Goal: Communication & Community: Answer question/provide support

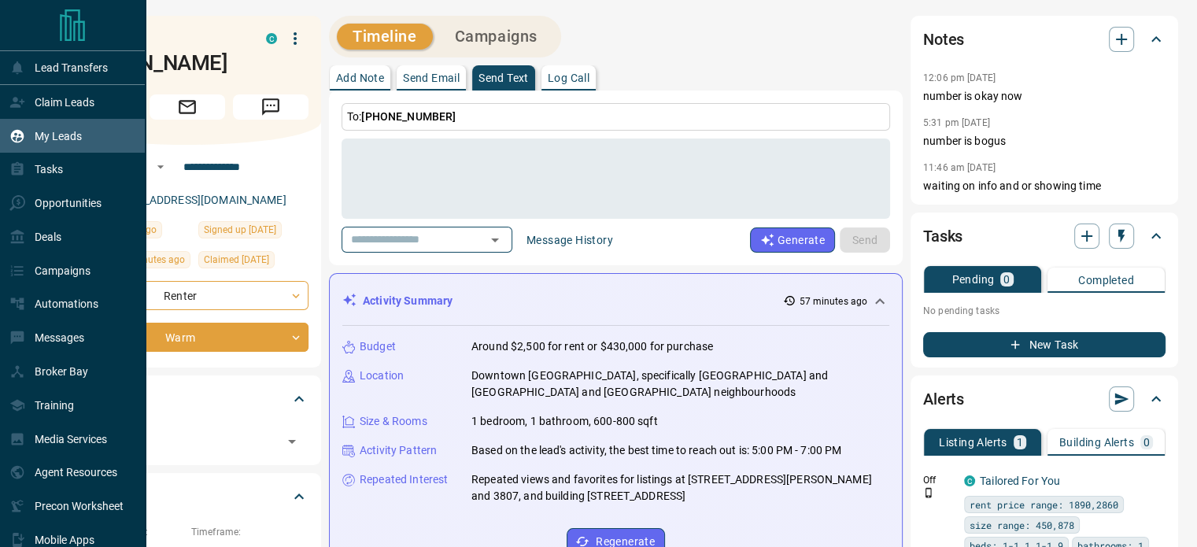
click at [67, 138] on p "My Leads" at bounding box center [58, 136] width 47 height 13
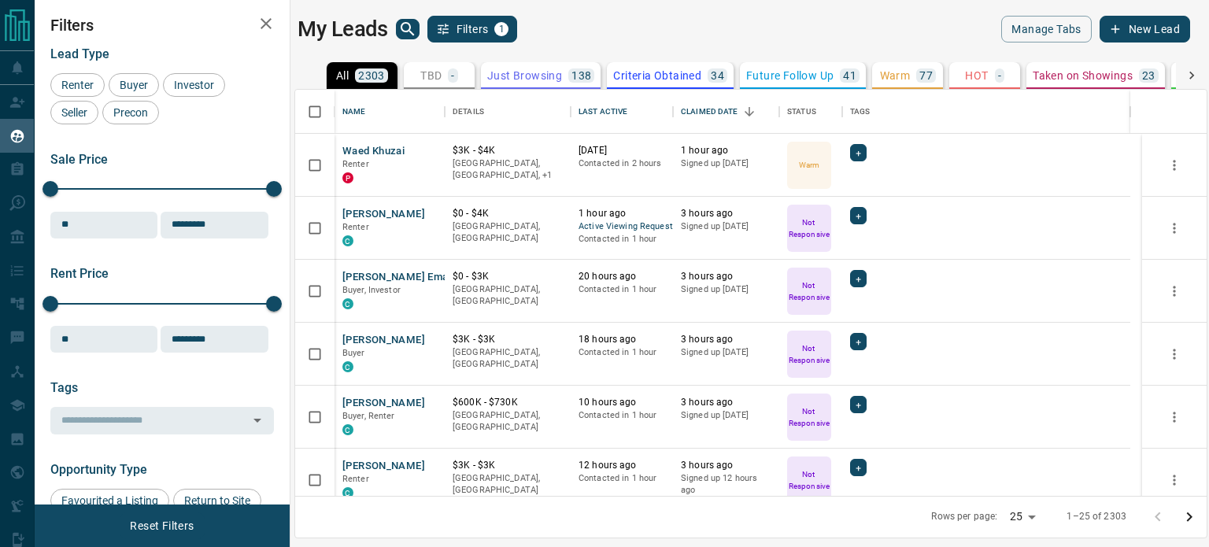
scroll to position [394, 899]
click at [359, 400] on button "Roxanna V" at bounding box center [383, 403] width 83 height 15
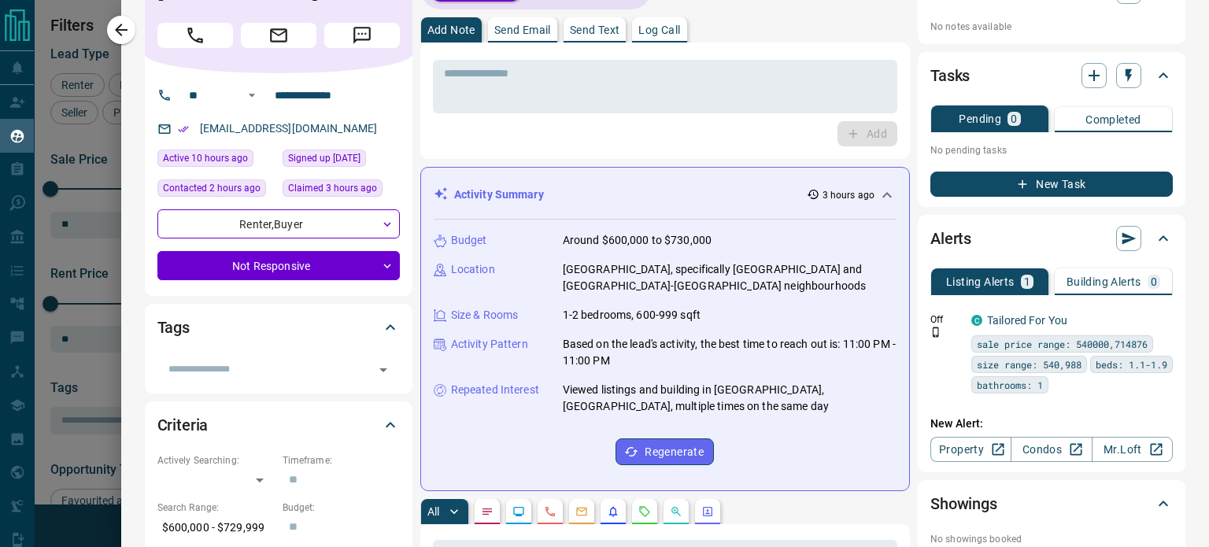
scroll to position [0, 0]
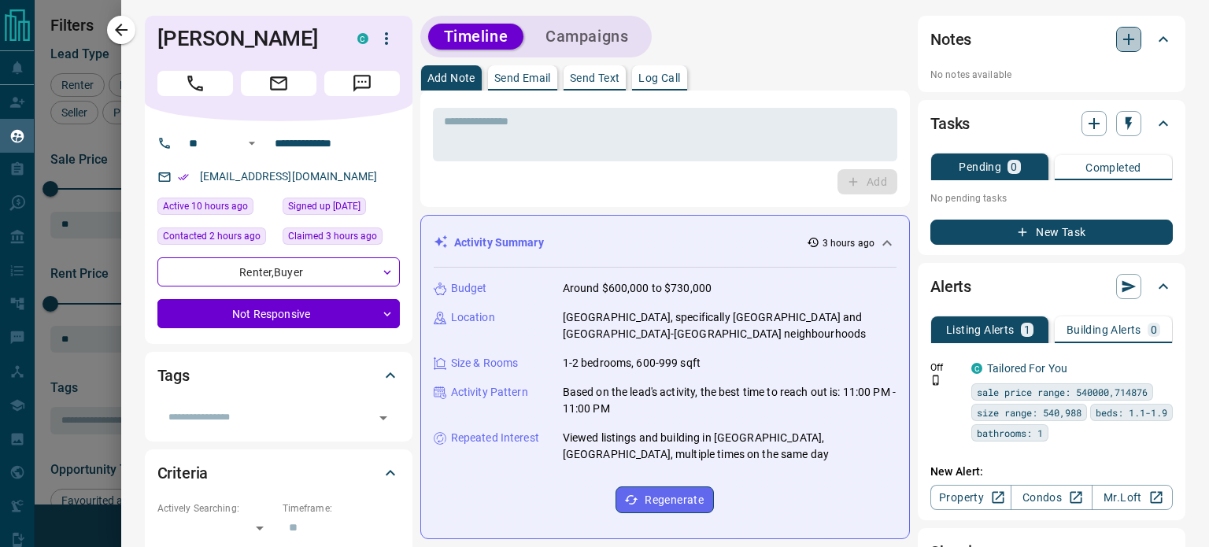
click at [1120, 37] on icon "button" at bounding box center [1128, 39] width 19 height 19
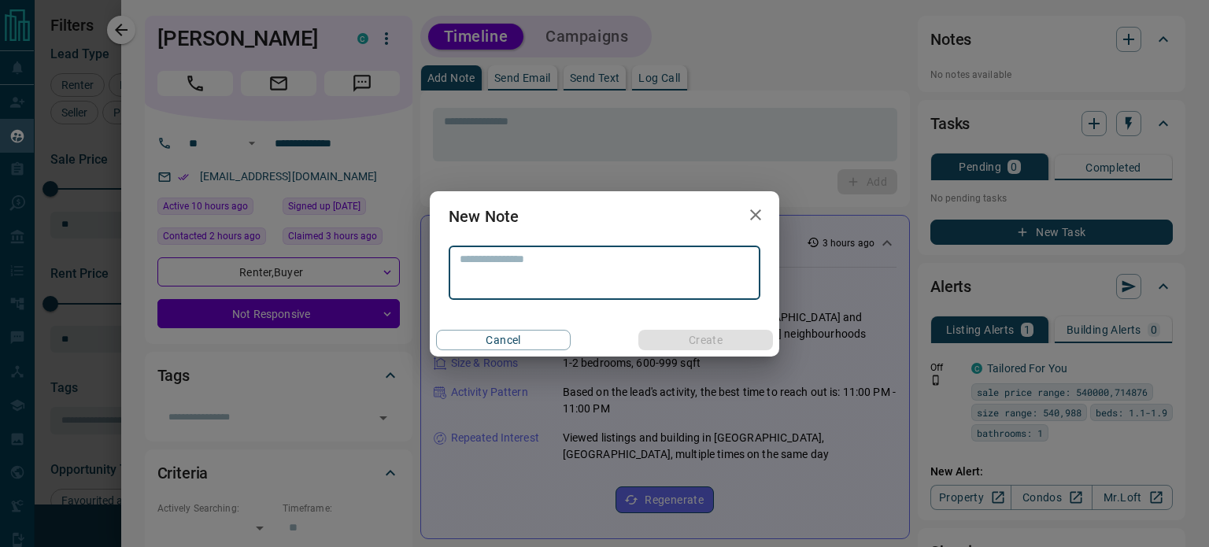
click at [541, 273] on textarea at bounding box center [605, 273] width 290 height 40
type textarea "**********"
click at [674, 339] on button "Create" at bounding box center [705, 340] width 135 height 20
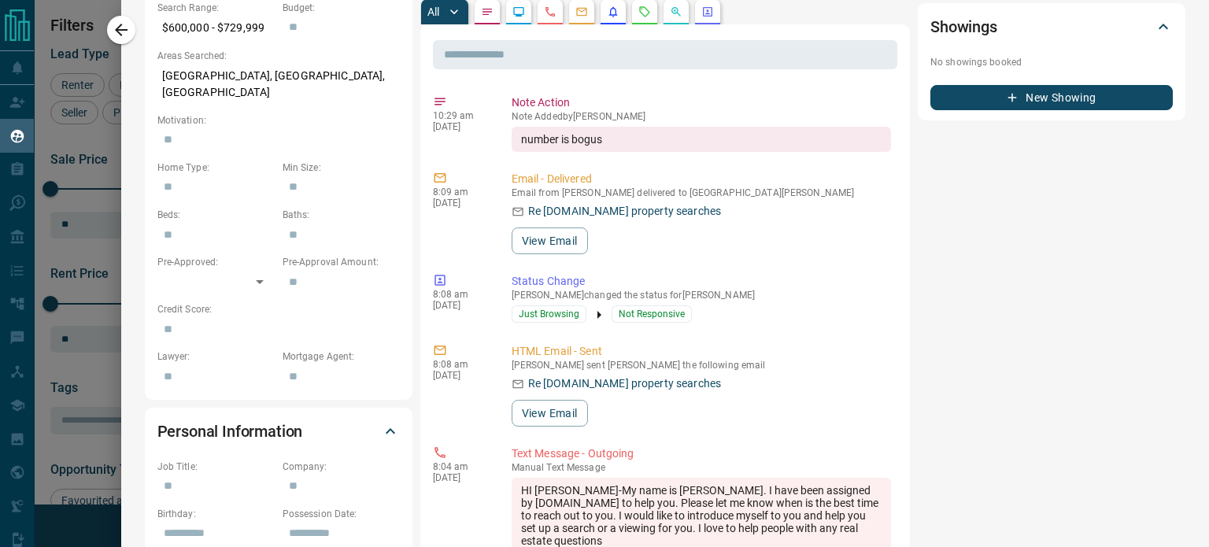
scroll to position [551, 0]
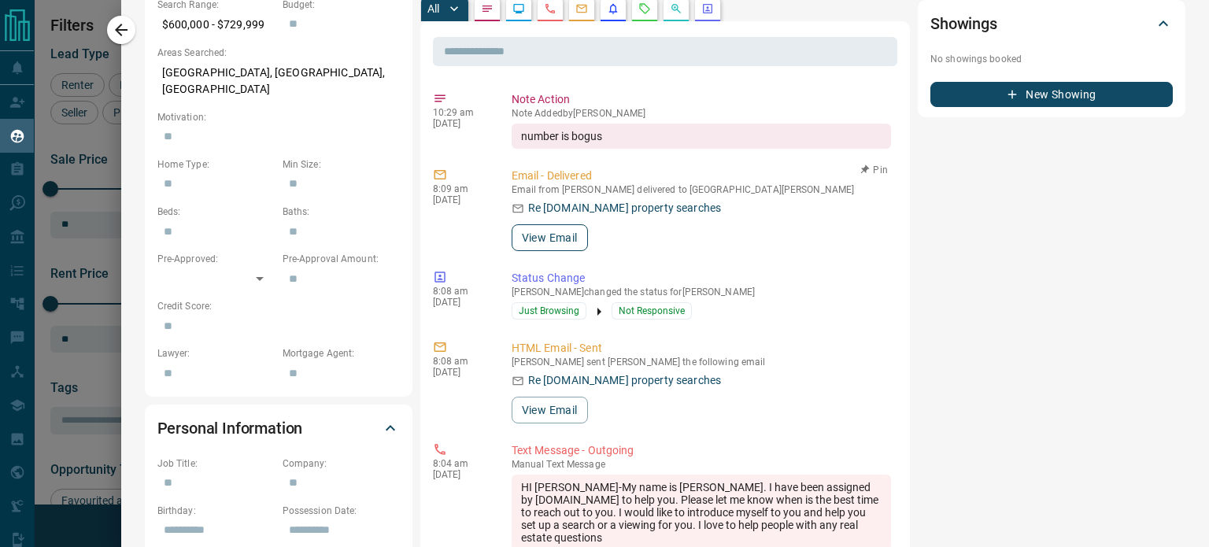
click at [536, 233] on button "View Email" at bounding box center [549, 237] width 76 height 27
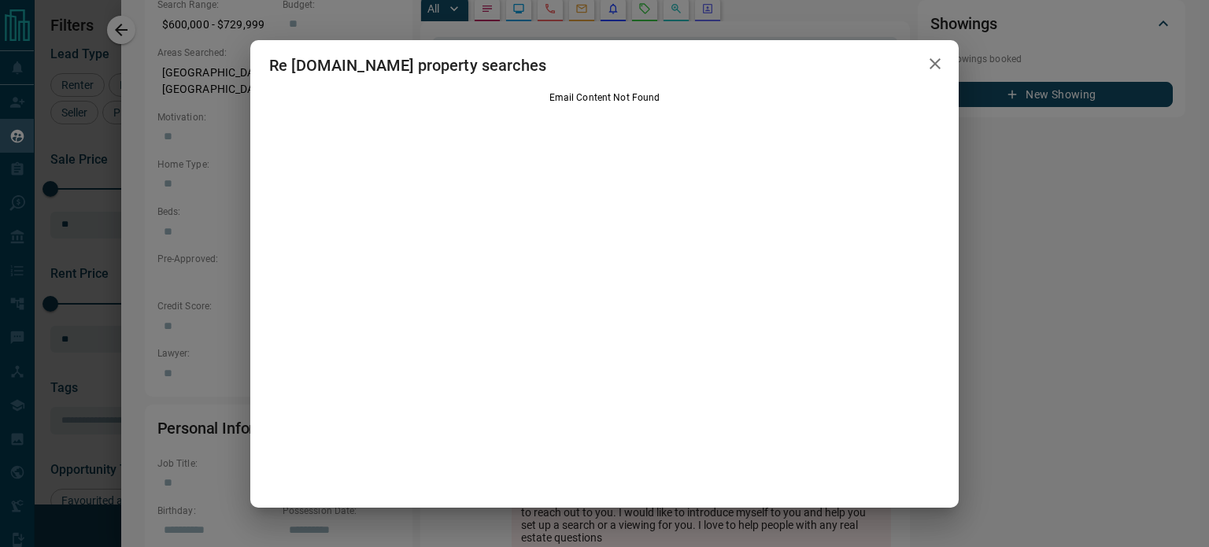
click at [938, 62] on icon "button" at bounding box center [934, 63] width 19 height 19
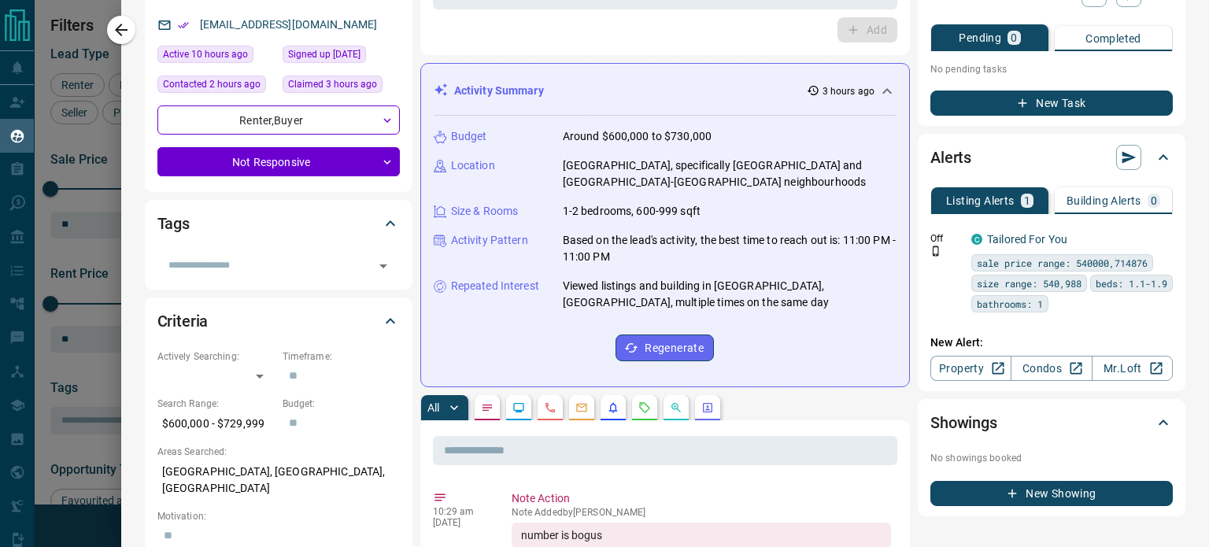
scroll to position [0, 0]
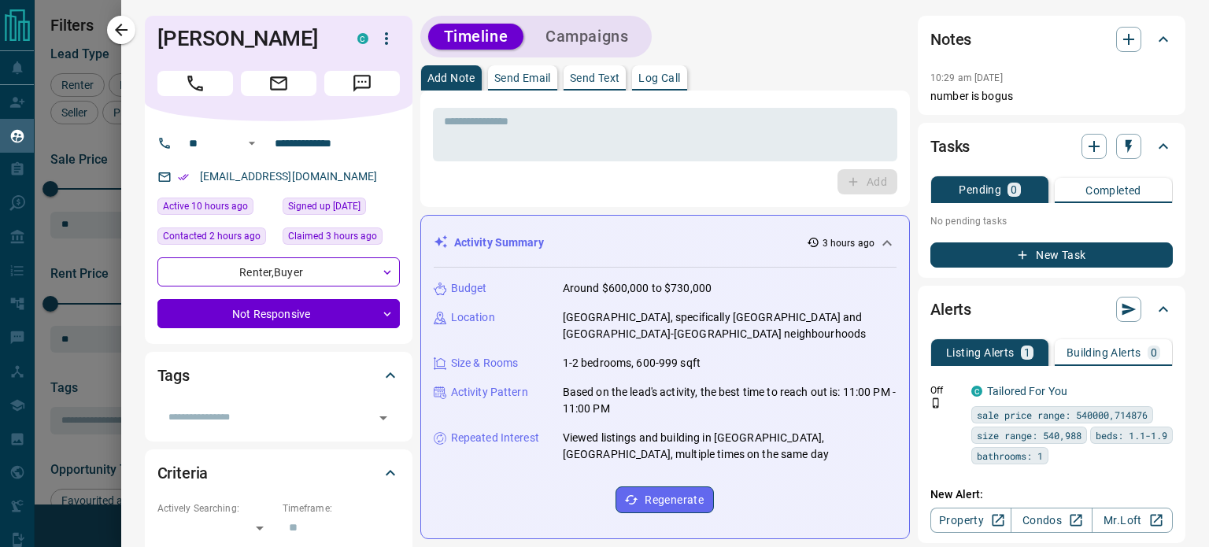
click at [584, 79] on p "Send Text" at bounding box center [595, 77] width 50 height 11
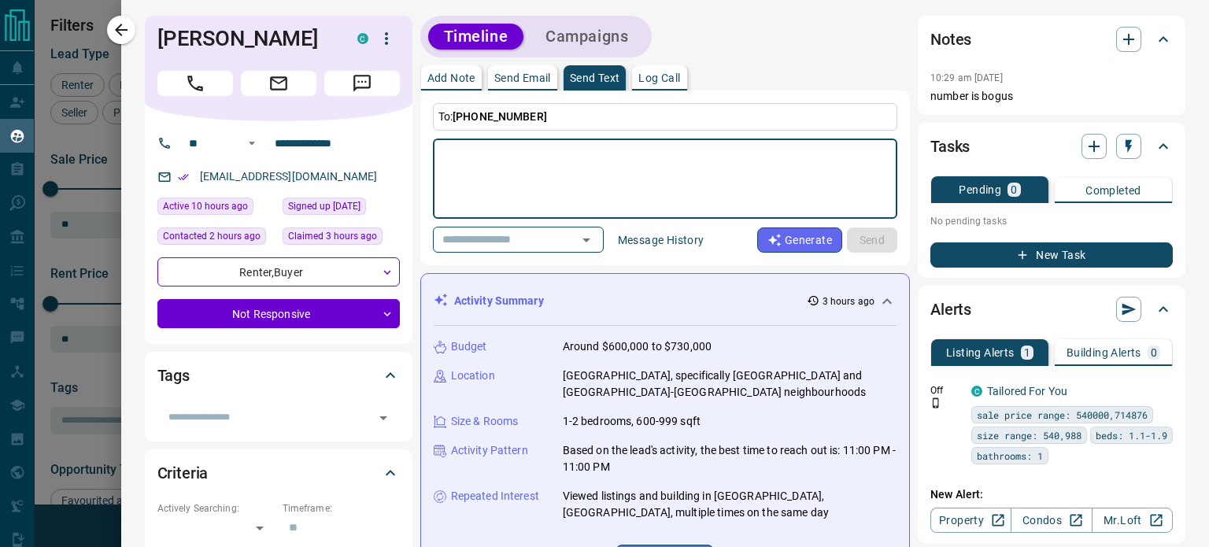
click at [487, 159] on textarea at bounding box center [665, 179] width 442 height 67
click at [497, 85] on button "Send Email" at bounding box center [522, 77] width 69 height 25
click at [498, 81] on p "Send Email" at bounding box center [522, 77] width 57 height 11
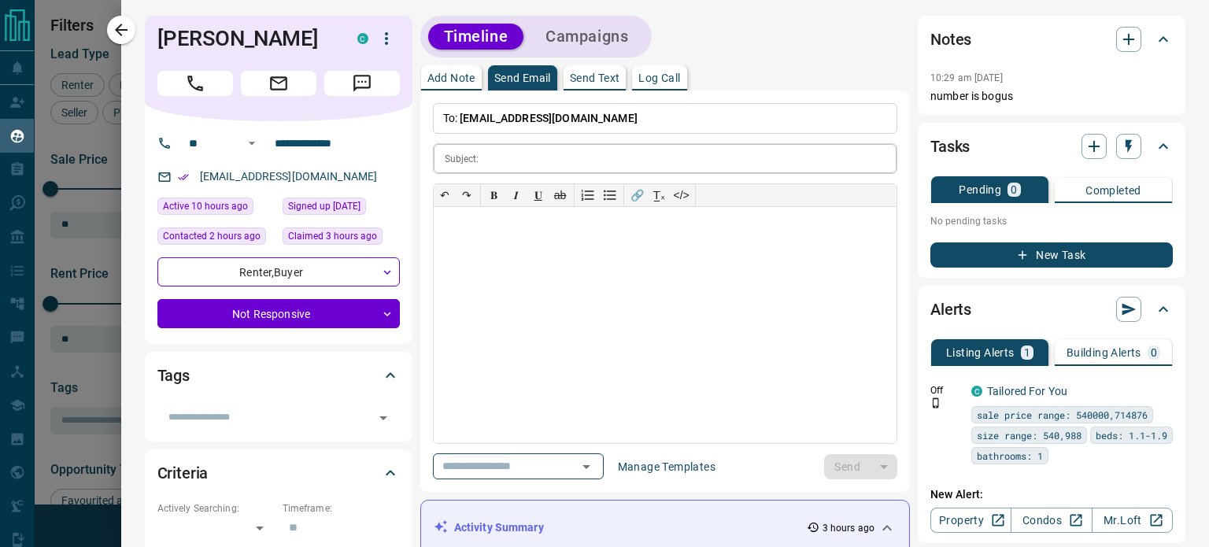
click at [507, 153] on input "text" at bounding box center [690, 158] width 411 height 29
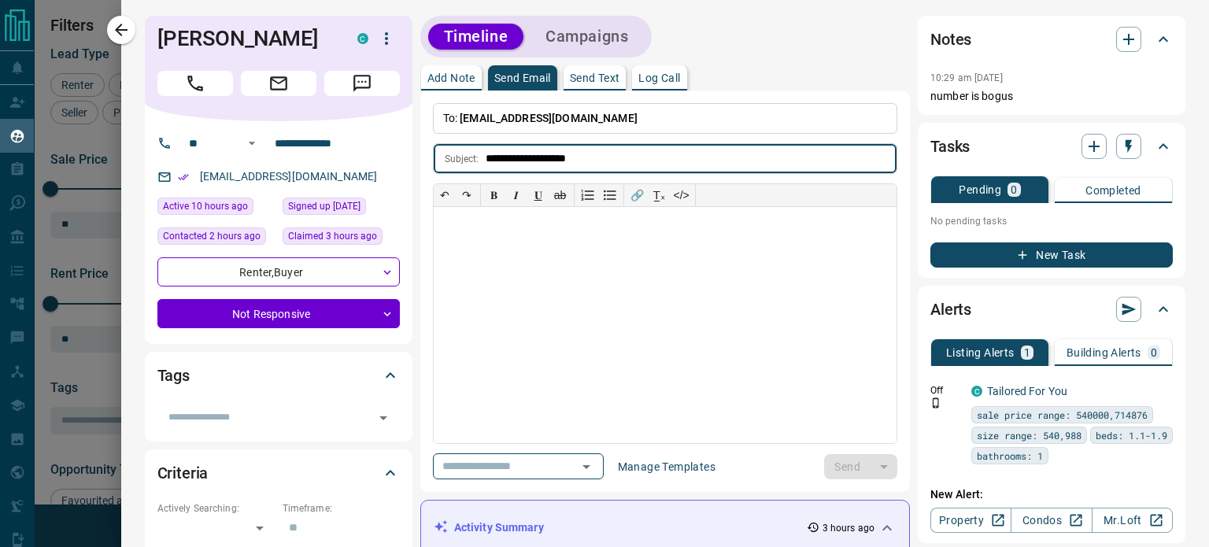
type input "**********"
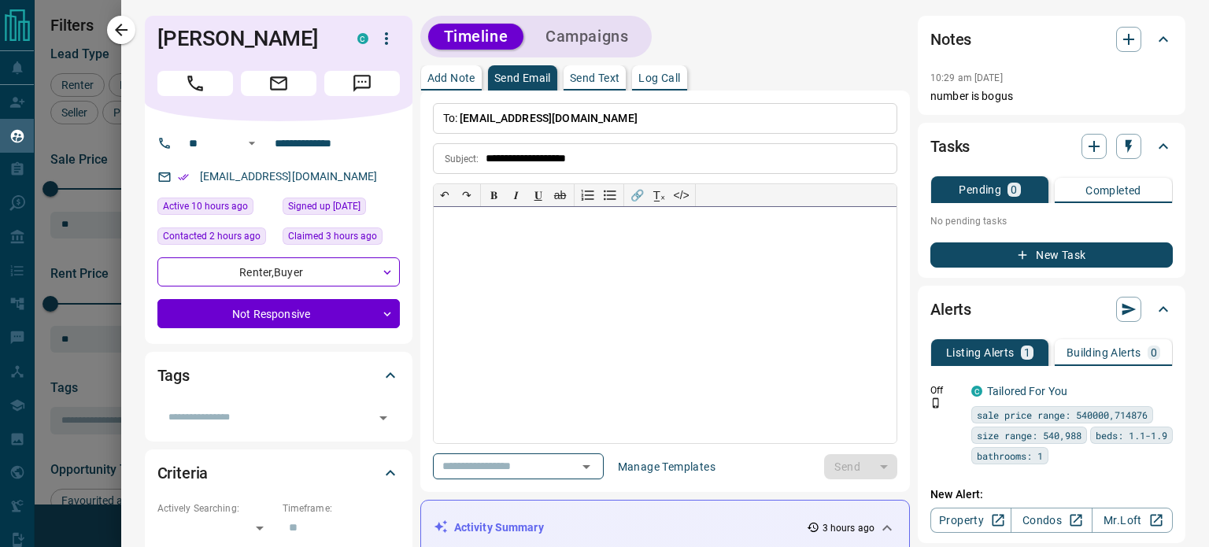
click at [541, 239] on div at bounding box center [665, 325] width 463 height 236
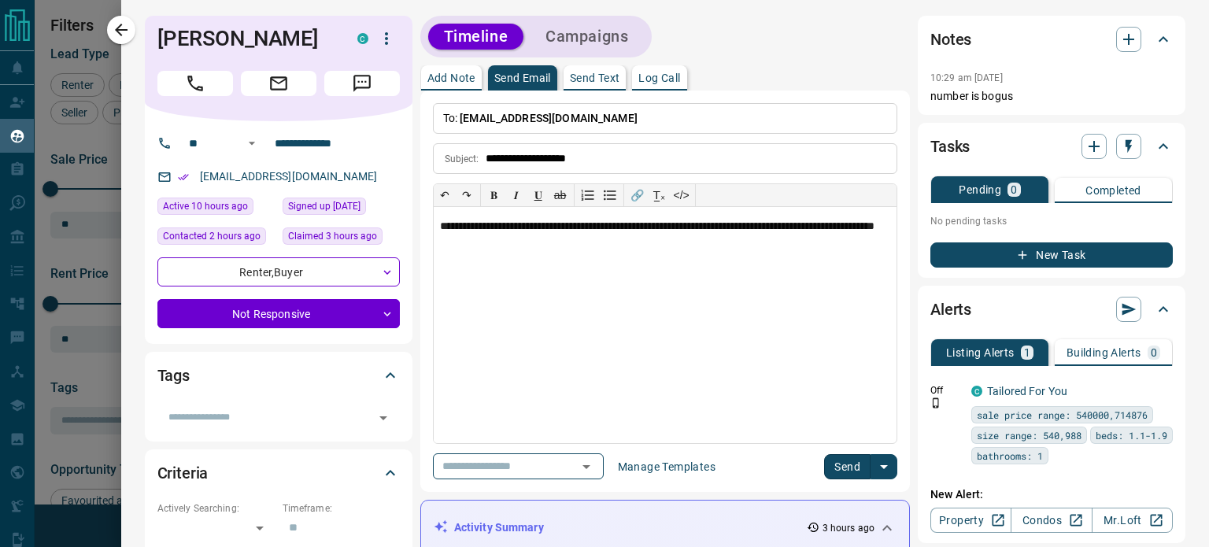
click at [832, 465] on button "Send" at bounding box center [847, 466] width 46 height 25
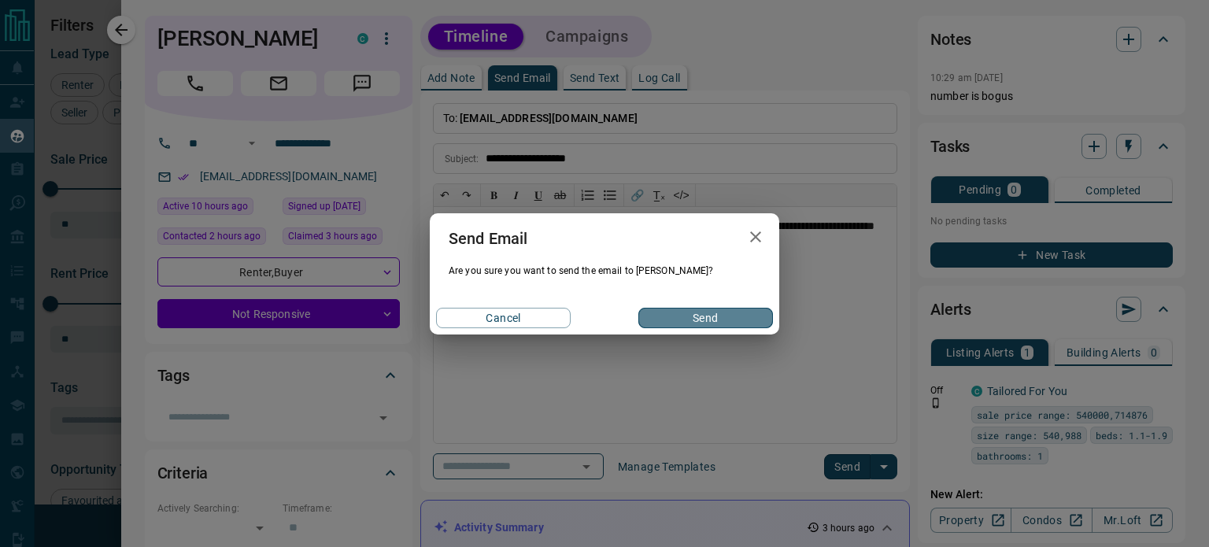
click at [705, 319] on button "Send" at bounding box center [705, 318] width 135 height 20
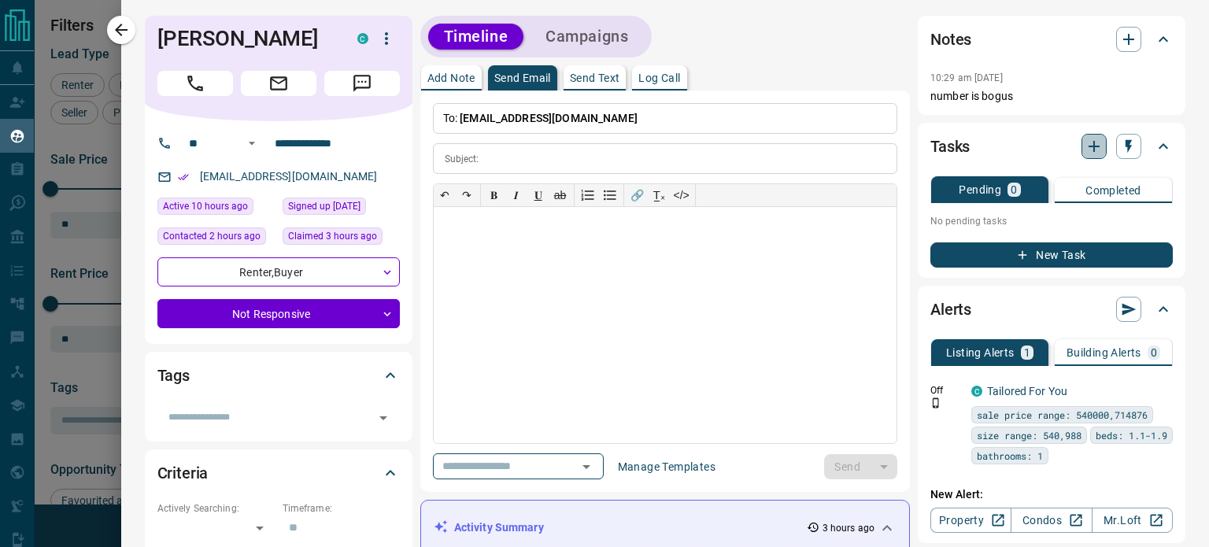
click at [1086, 141] on icon "button" at bounding box center [1093, 146] width 19 height 19
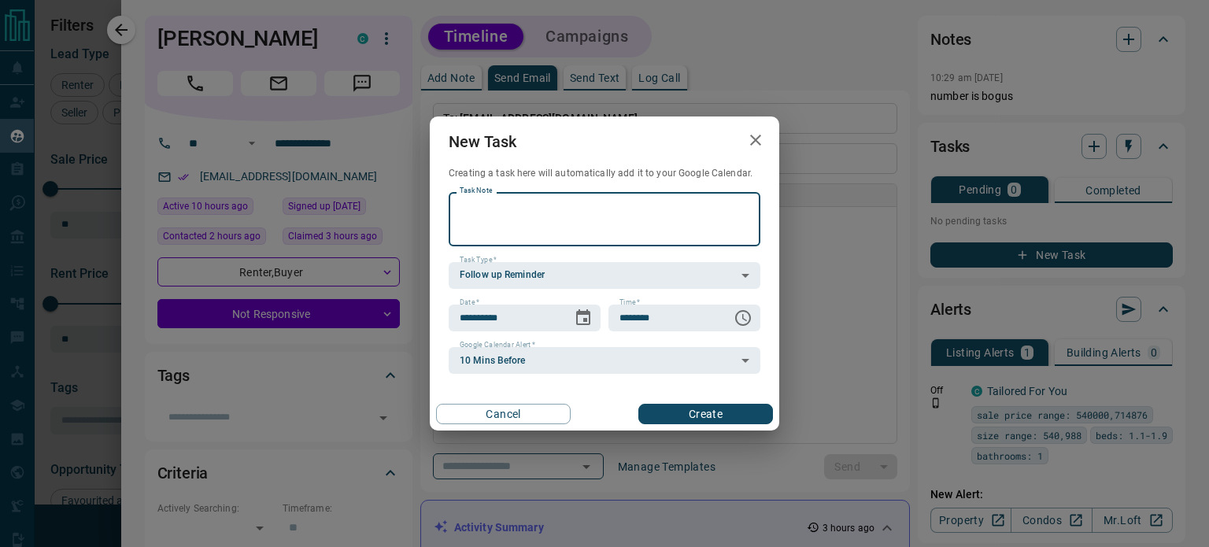
click at [614, 229] on textarea "Task Note" at bounding box center [605, 219] width 290 height 40
click at [759, 147] on icon "button" at bounding box center [755, 140] width 19 height 19
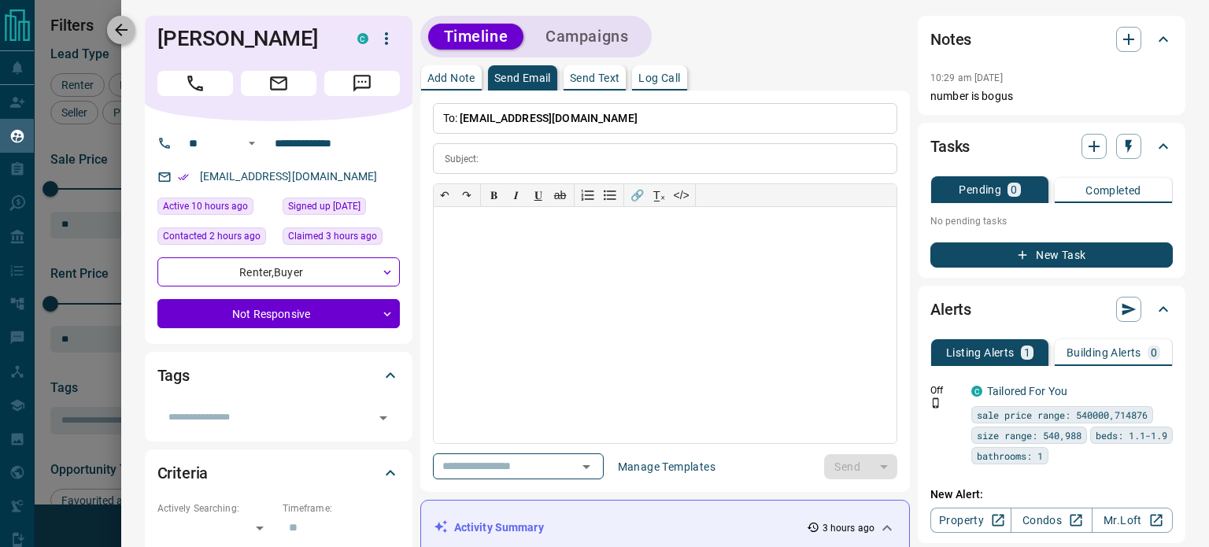
click at [120, 27] on icon "button" at bounding box center [121, 29] width 19 height 19
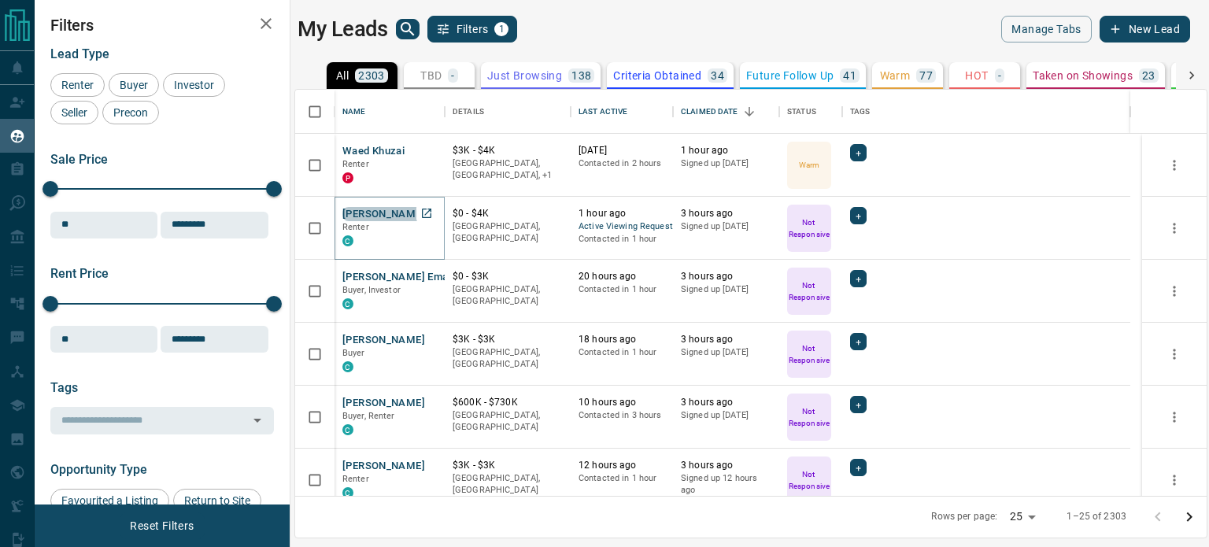
click at [371, 209] on button "Karina Hernandez" at bounding box center [383, 214] width 83 height 15
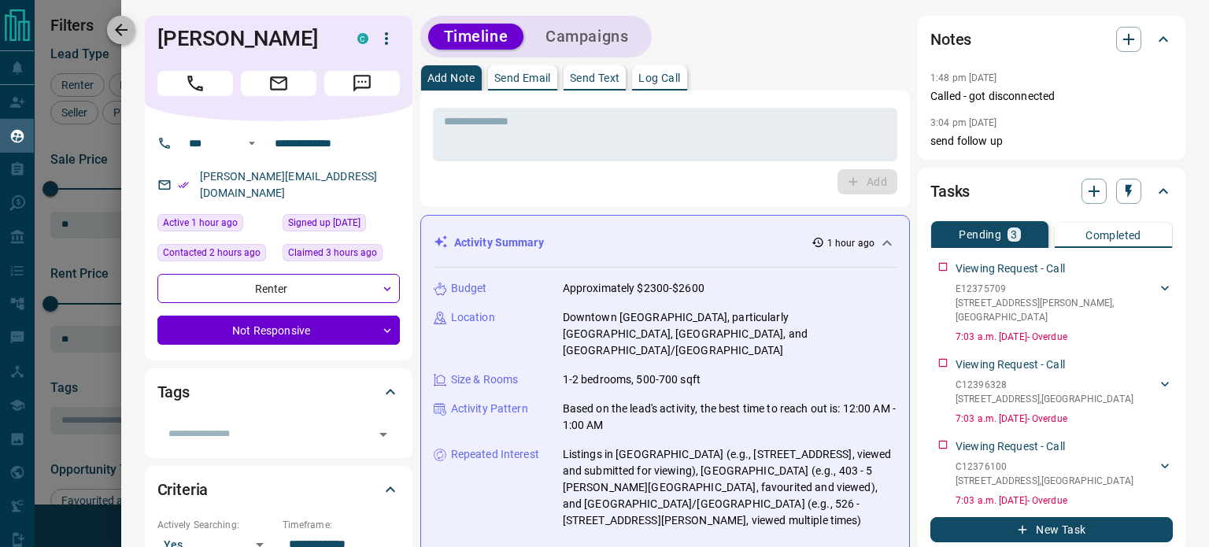
click at [121, 27] on icon "button" at bounding box center [121, 29] width 19 height 19
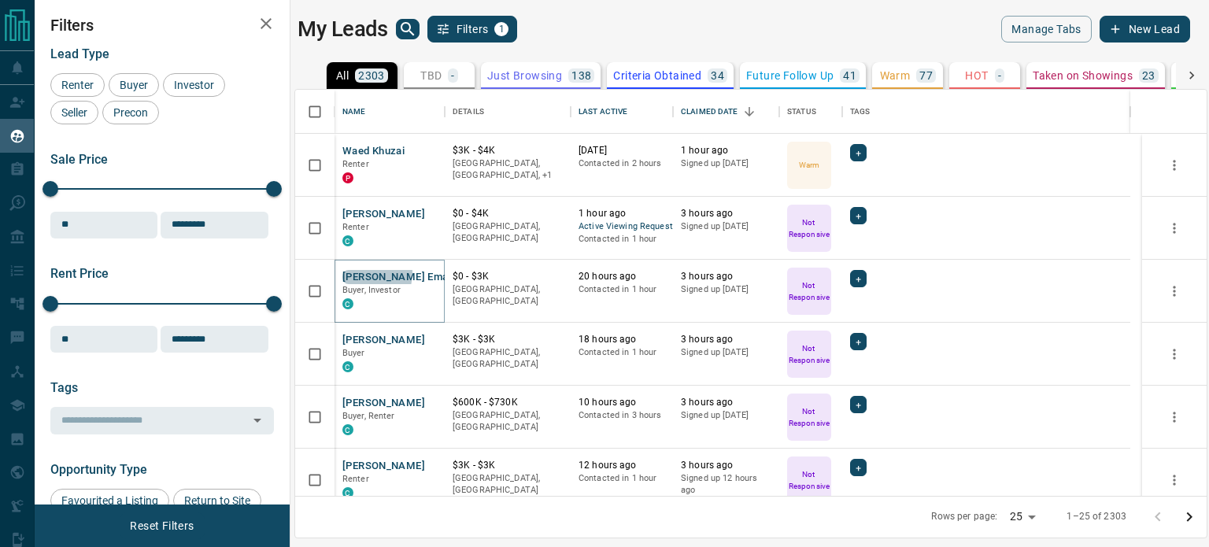
click at [362, 272] on button "Mehrdad Ema" at bounding box center [394, 277] width 105 height 15
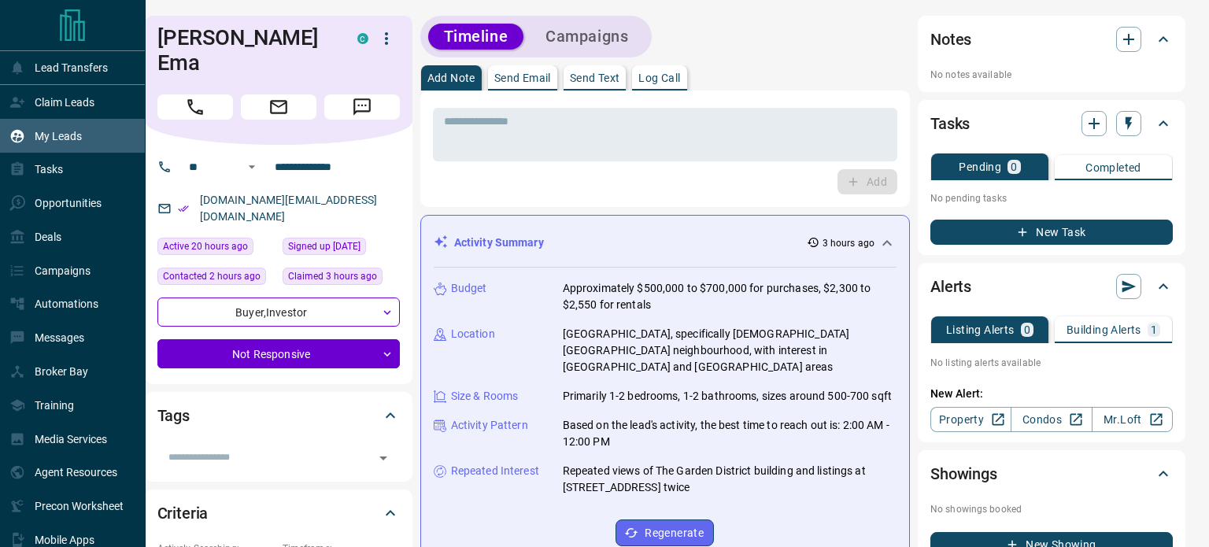
click at [63, 131] on p "My Leads" at bounding box center [58, 136] width 47 height 13
click at [50, 148] on div "My Leads" at bounding box center [45, 136] width 72 height 26
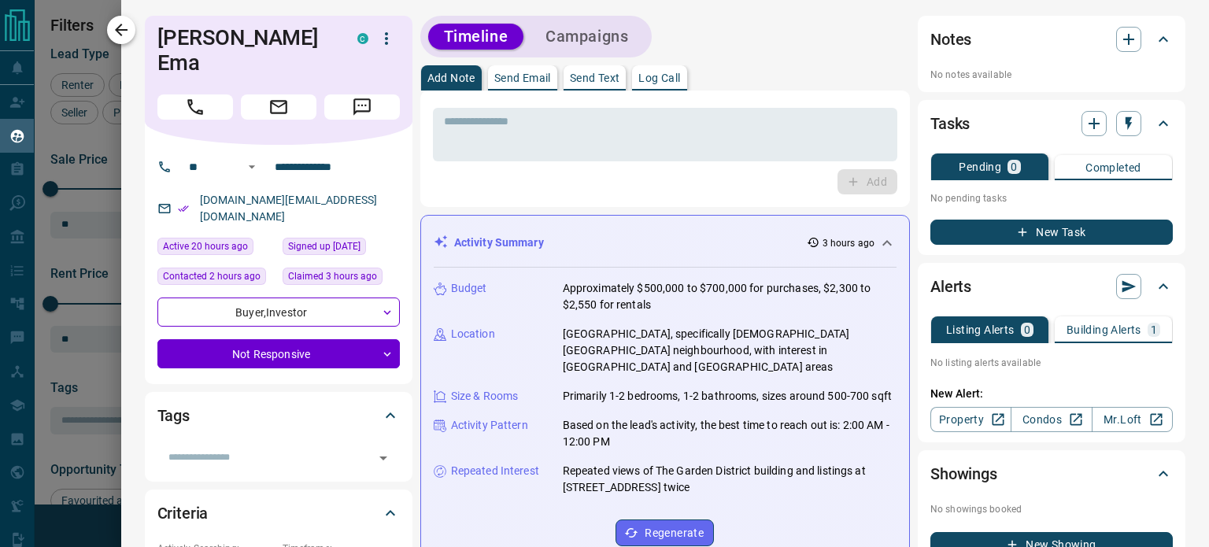
click at [133, 24] on button "button" at bounding box center [121, 30] width 28 height 28
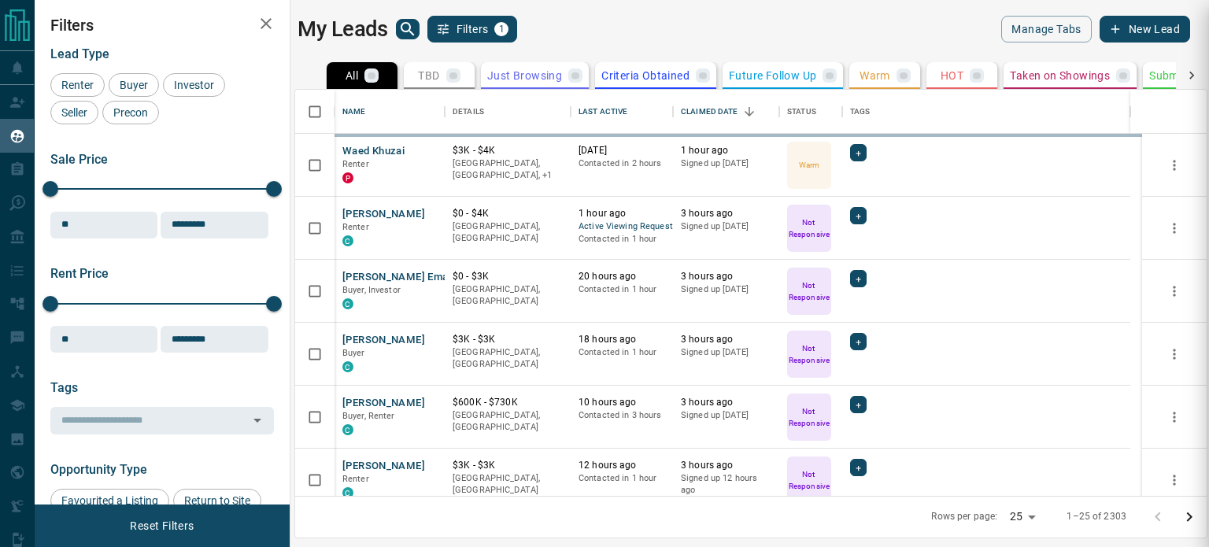
click at [408, 25] on div at bounding box center [604, 273] width 1209 height 547
click at [396, 31] on div at bounding box center [604, 273] width 1209 height 547
click at [401, 31] on button "search button" at bounding box center [408, 29] width 24 height 20
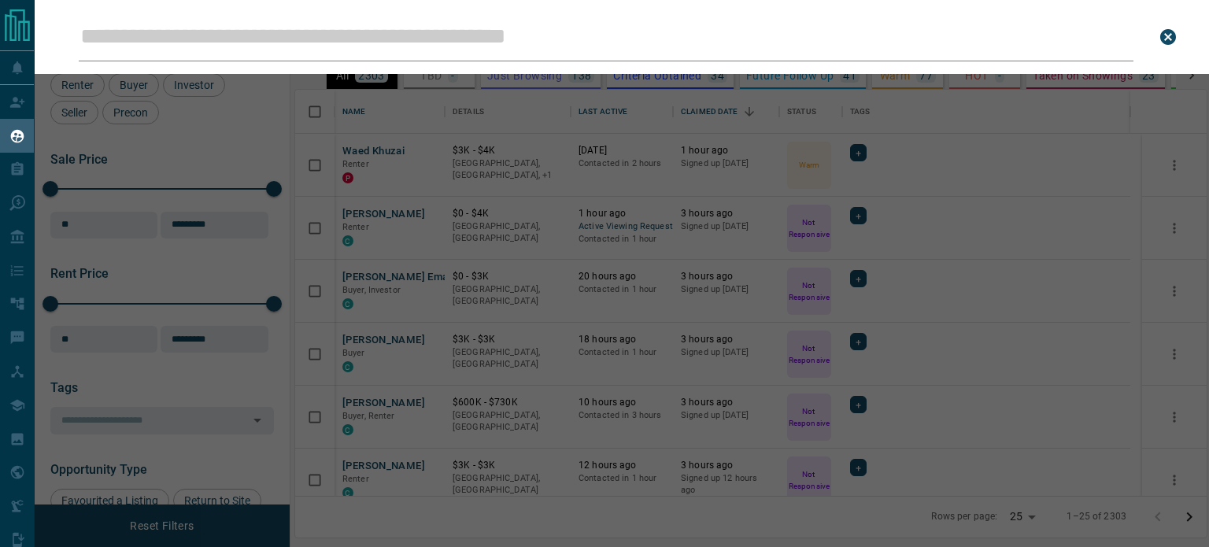
click at [355, 46] on input "Leads Search Bar" at bounding box center [606, 37] width 1054 height 49
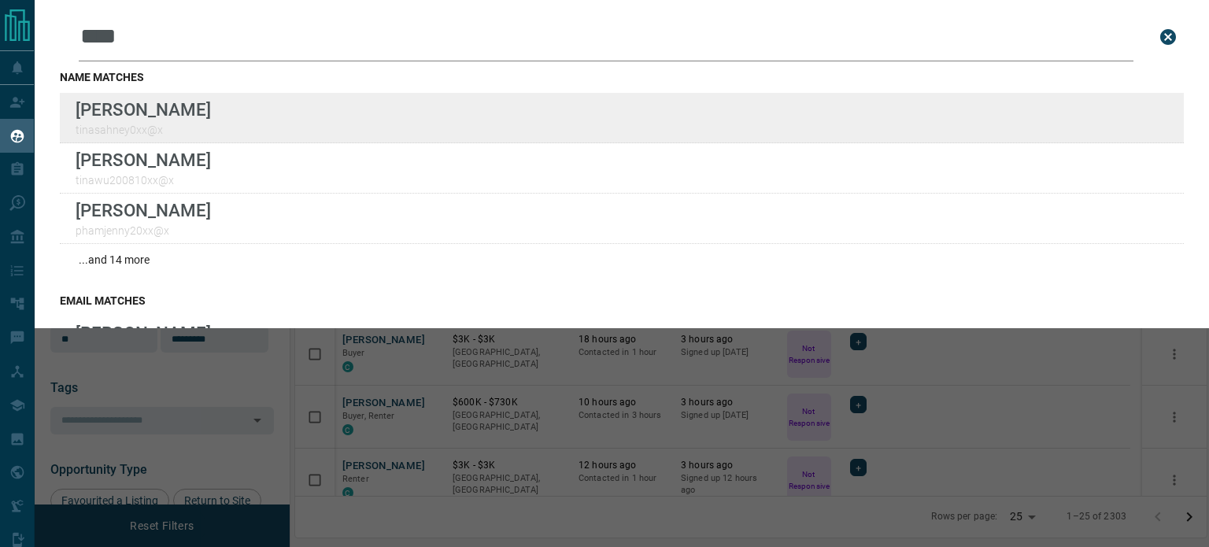
type input "****"
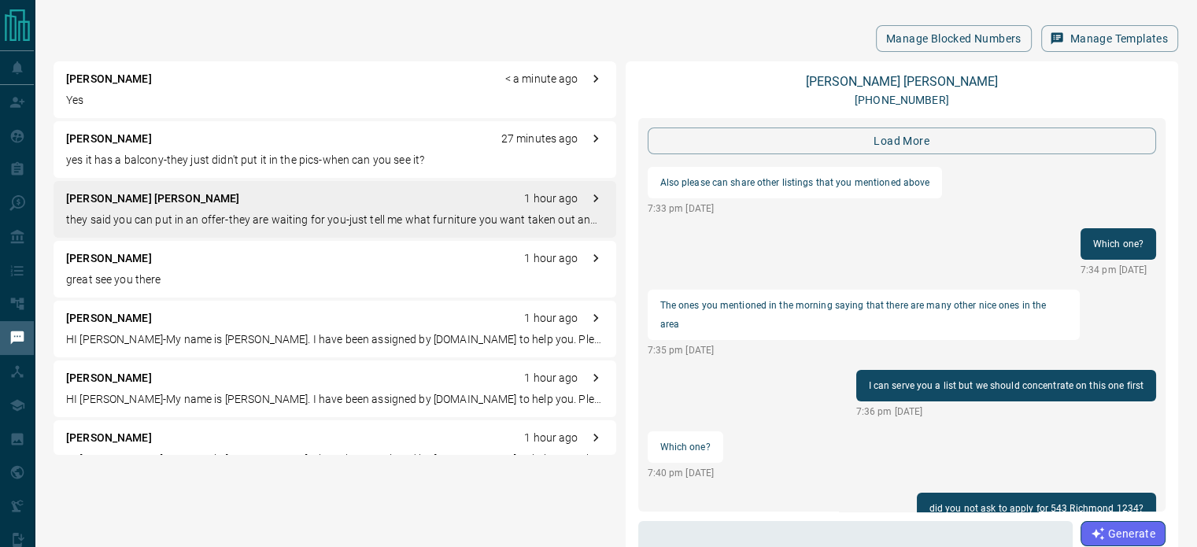
scroll to position [1719, 0]
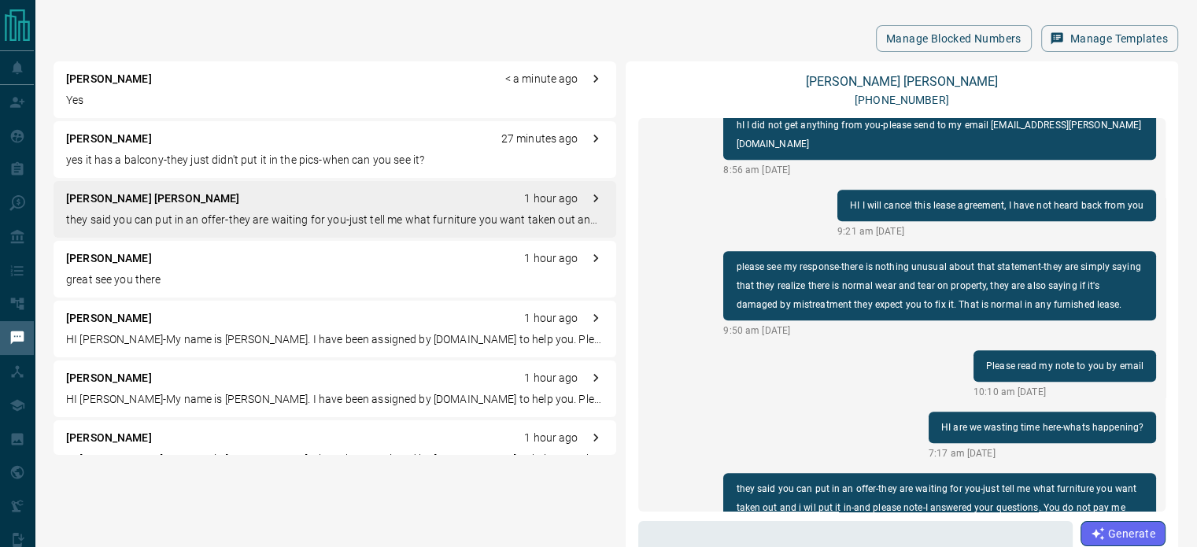
click at [83, 77] on p "[PERSON_NAME]" at bounding box center [109, 79] width 86 height 17
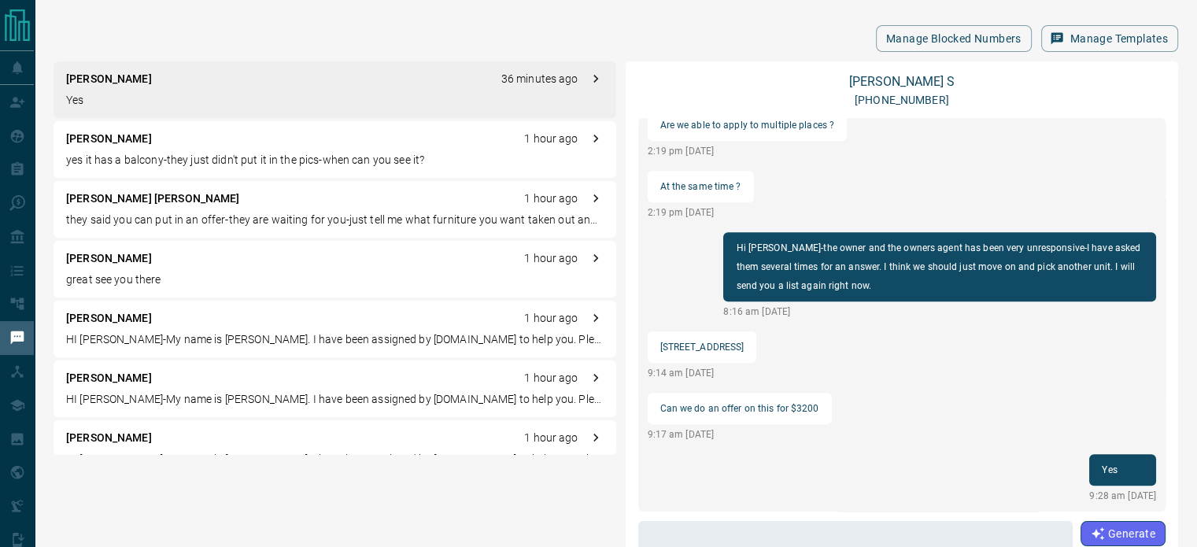
drag, startPoint x: 860, startPoint y: 521, endPoint x: 1075, endPoint y: 545, distance: 216.1
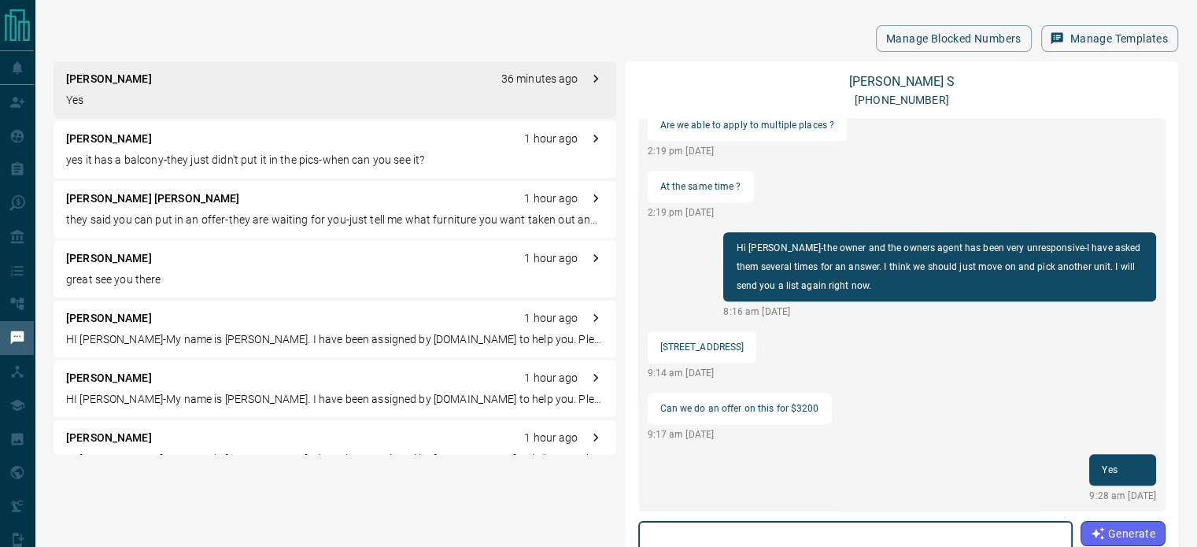
click at [110, 152] on p "yes it has a balcony-they just didn't put it in the pics-when can you see it?" at bounding box center [334, 160] width 537 height 17
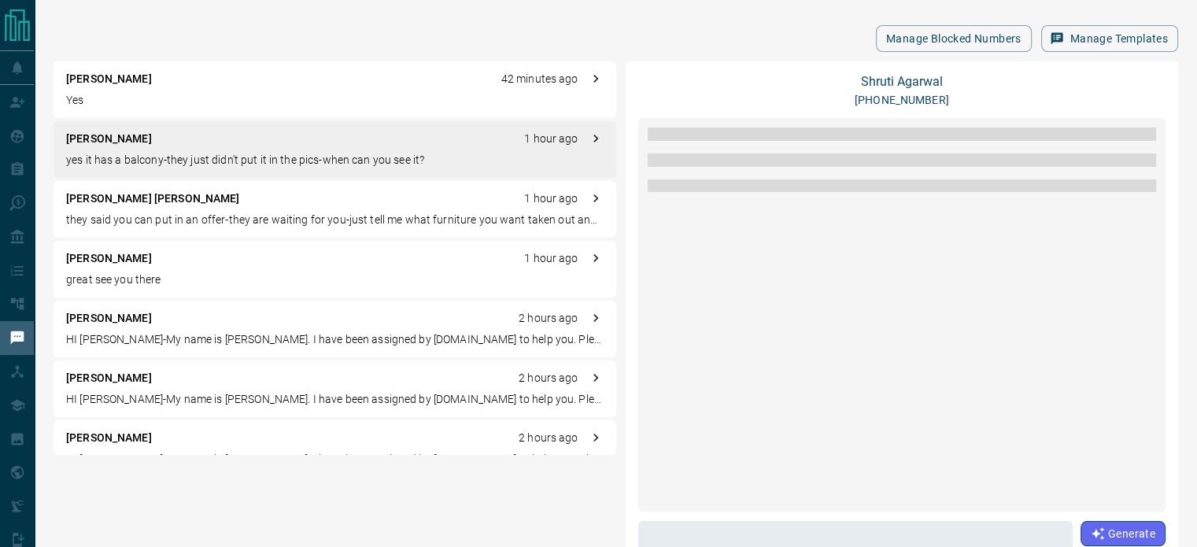
scroll to position [1072, 0]
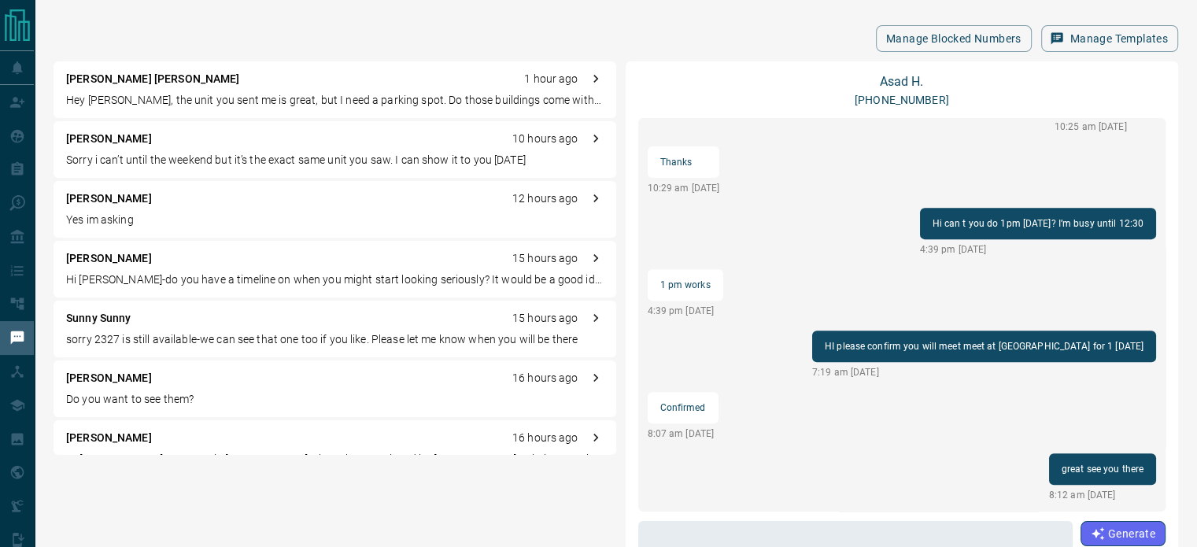
click at [249, 101] on p "Hey [PERSON_NAME], the unit you sent me is great, but I need a parking spot. Do…" at bounding box center [334, 100] width 537 height 17
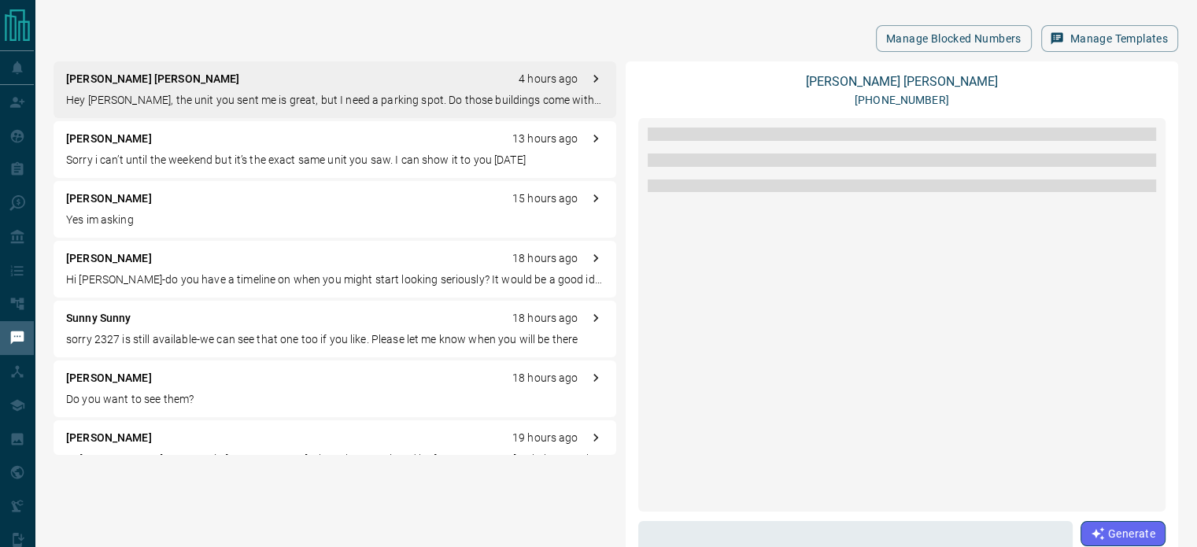
click at [422, 108] on p "Hey [PERSON_NAME], the unit you sent me is great, but I need a parking spot. Do…" at bounding box center [334, 100] width 537 height 17
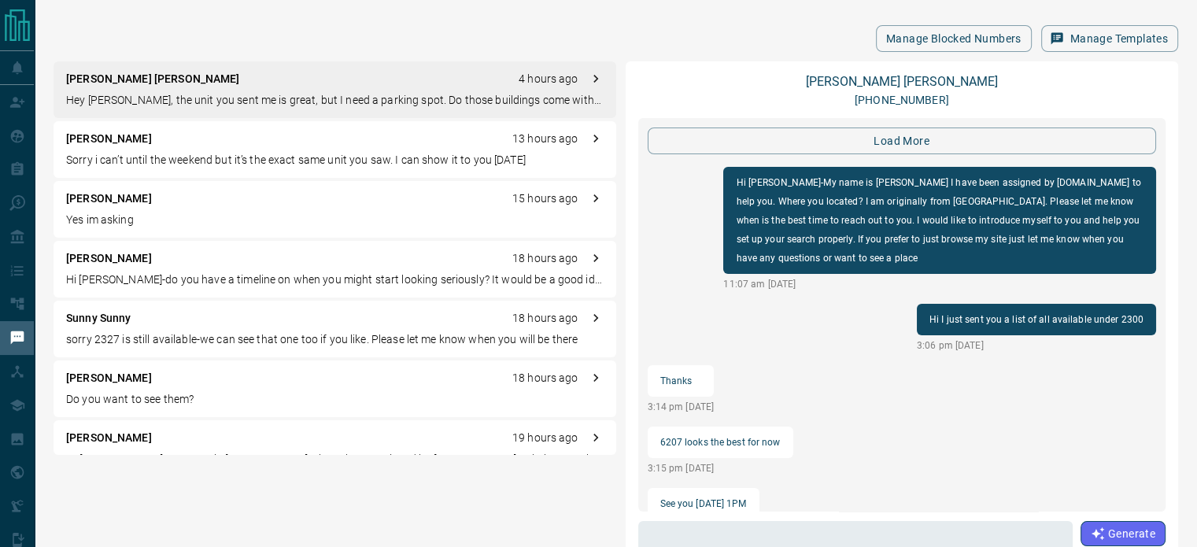
scroll to position [1663, 0]
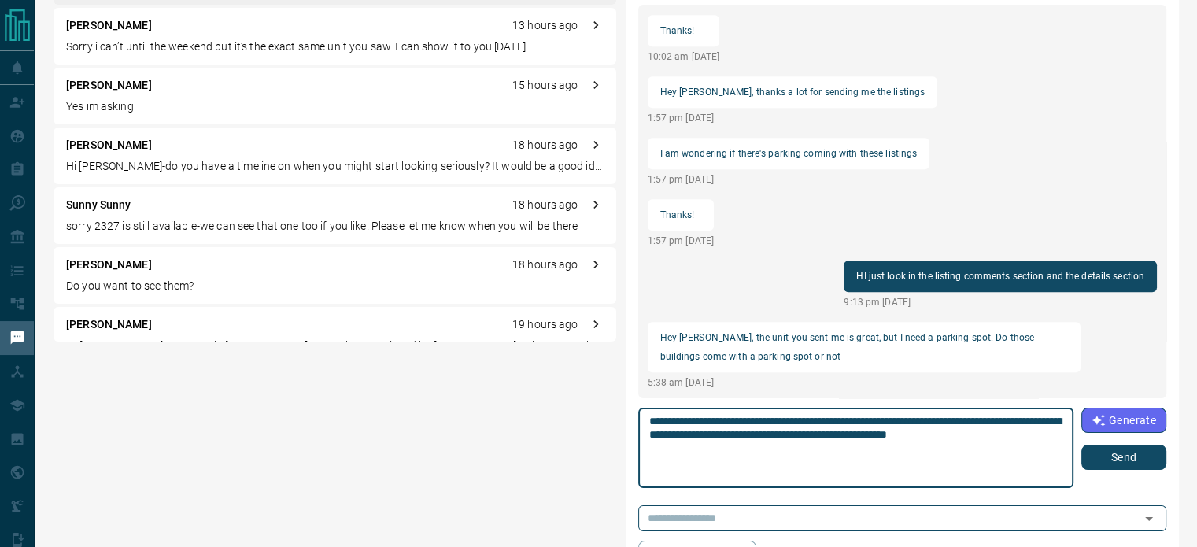
scroll to position [142, 0]
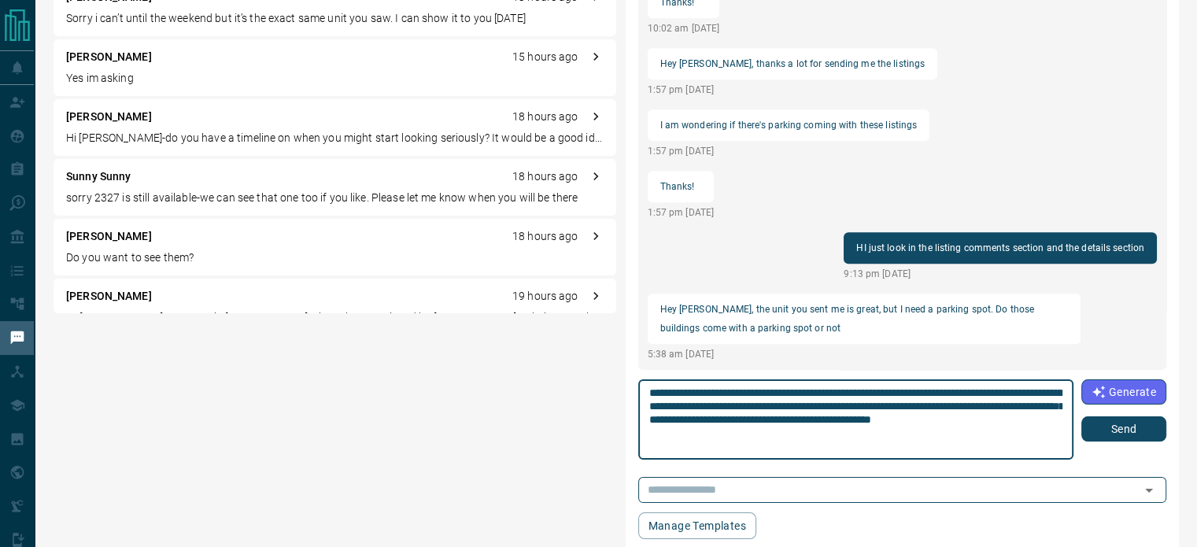
type textarea "**********"
click at [1092, 419] on button "Send" at bounding box center [1123, 428] width 85 height 25
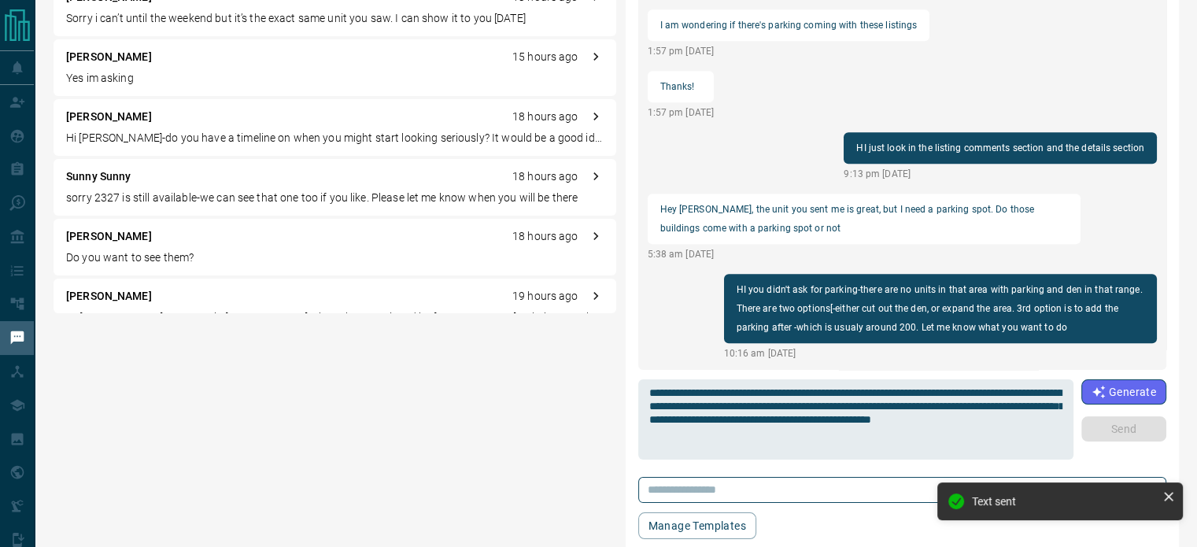
scroll to position [1625, 0]
